Goal: Navigation & Orientation: Go to known website

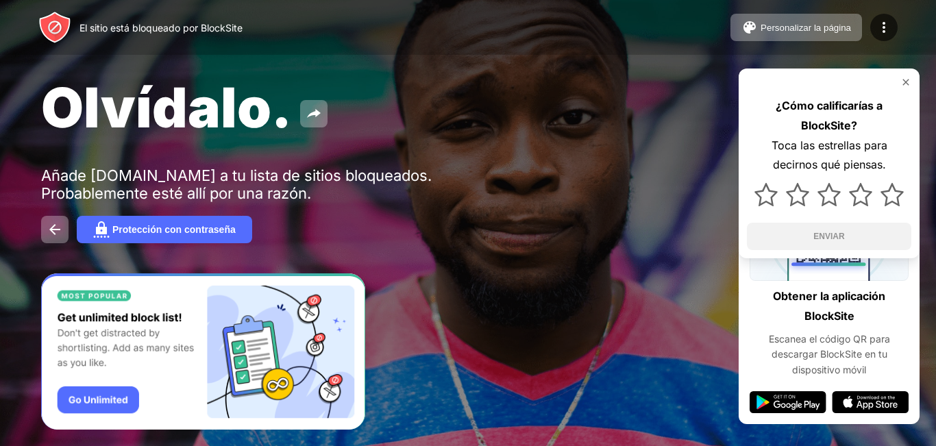
click at [908, 77] on img at bounding box center [905, 82] width 11 height 11
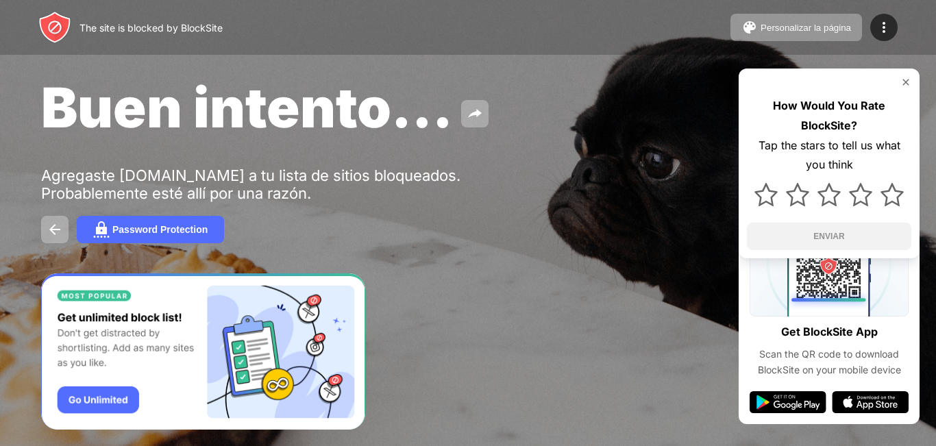
click at [908, 78] on img at bounding box center [905, 82] width 11 height 11
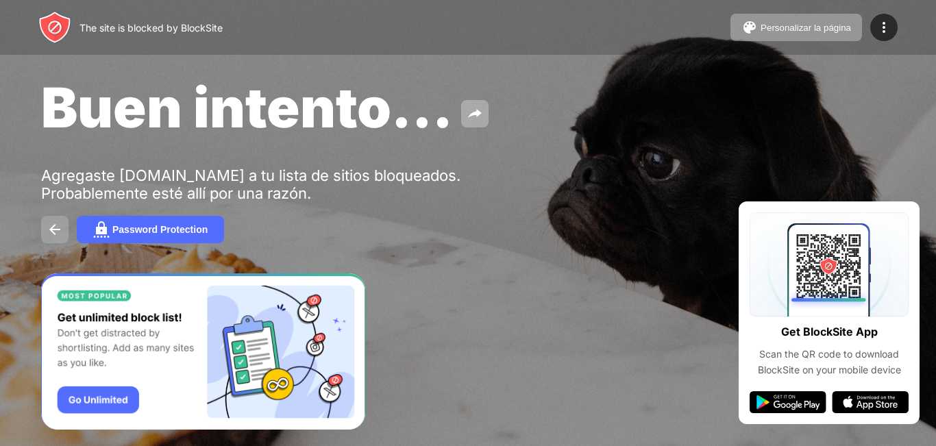
click at [51, 231] on img at bounding box center [55, 229] width 16 height 16
